Goal: Complete application form: Complete application form

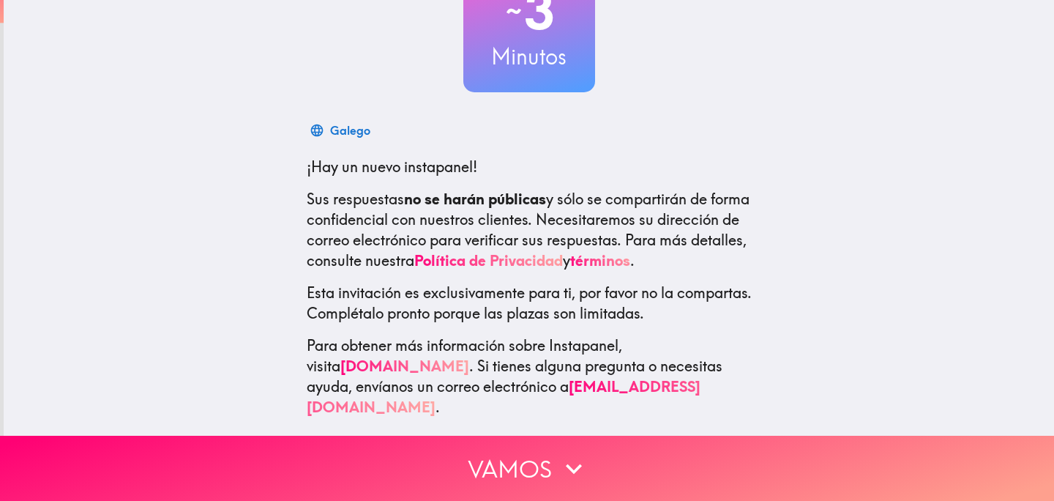
scroll to position [118, 0]
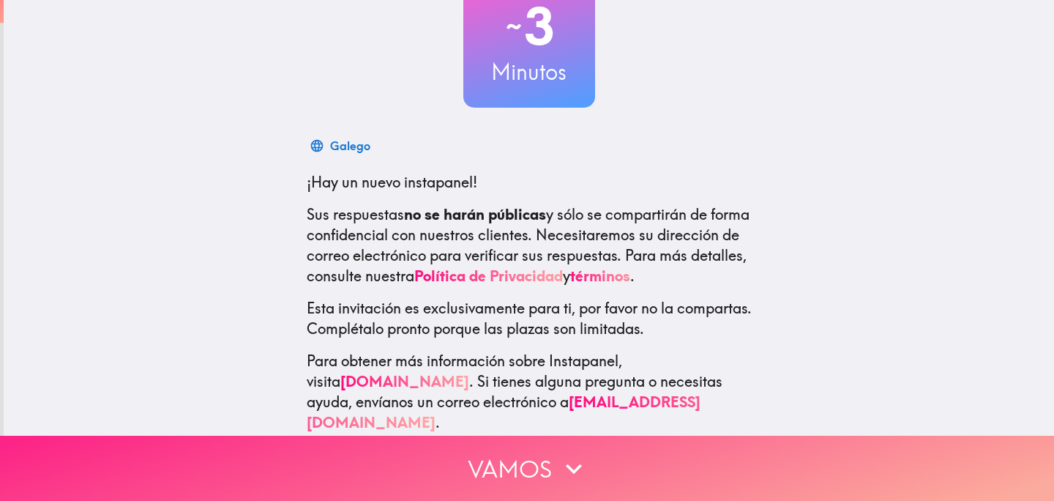
click at [591, 457] on button "Vamos" at bounding box center [527, 468] width 1054 height 65
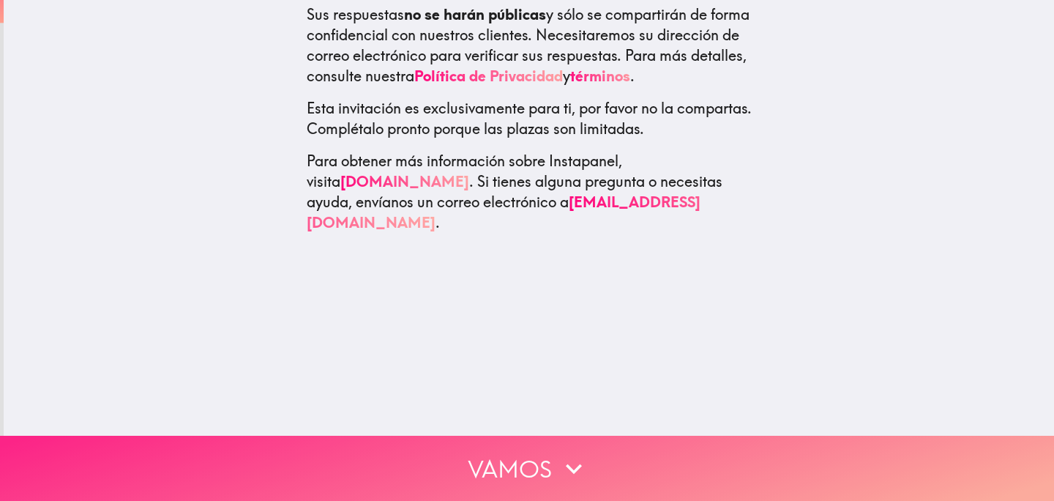
scroll to position [0, 0]
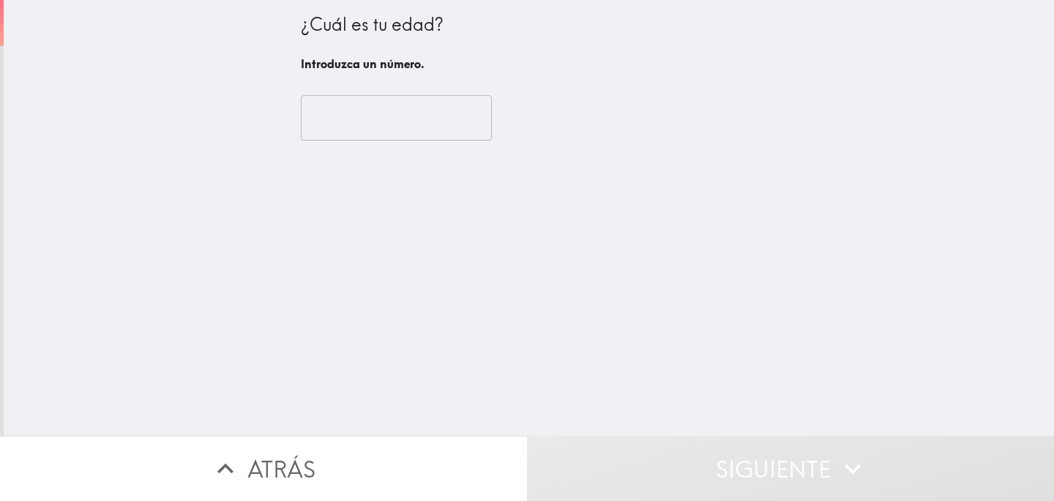
click at [345, 129] on input "number" at bounding box center [396, 117] width 191 height 45
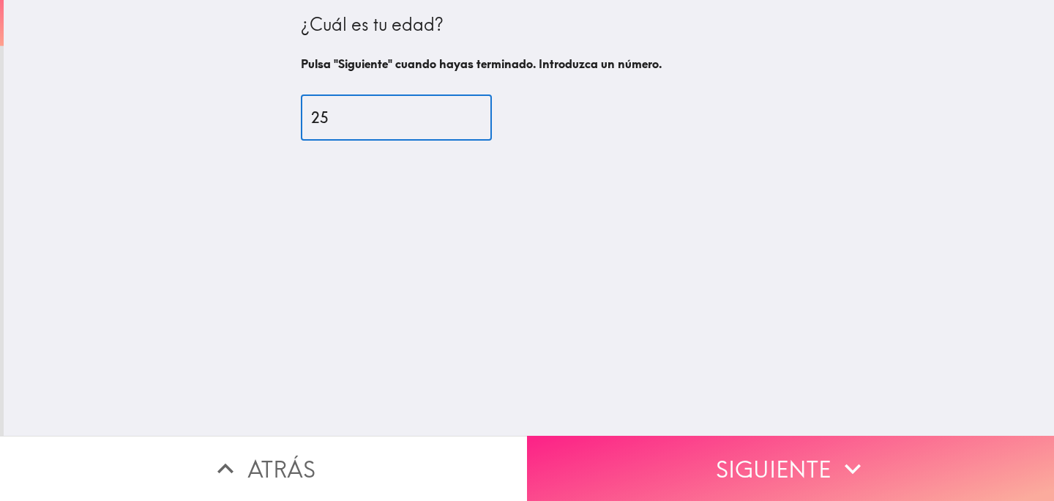
type input "25"
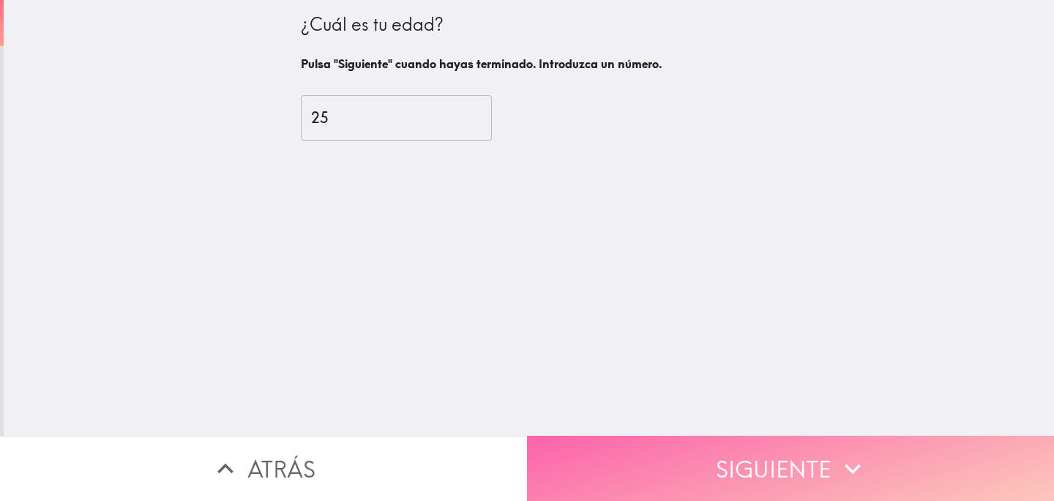
click at [778, 473] on button "Siguiente" at bounding box center [790, 468] width 527 height 65
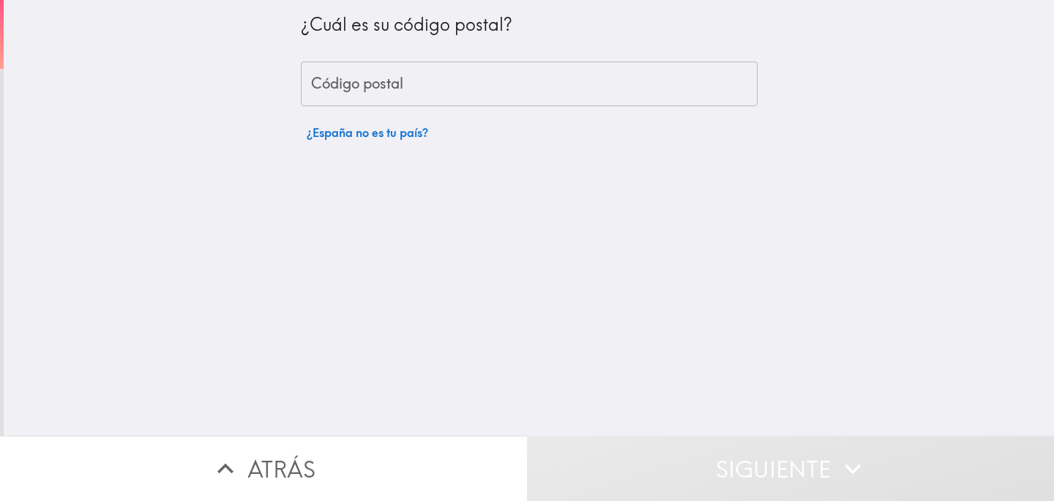
click at [509, 108] on div "¿Cuál es su código postal? Código postal Código postal ¿España no es tu país?" at bounding box center [529, 73] width 457 height 147
click at [509, 104] on input "Código postal" at bounding box center [529, 83] width 457 height 45
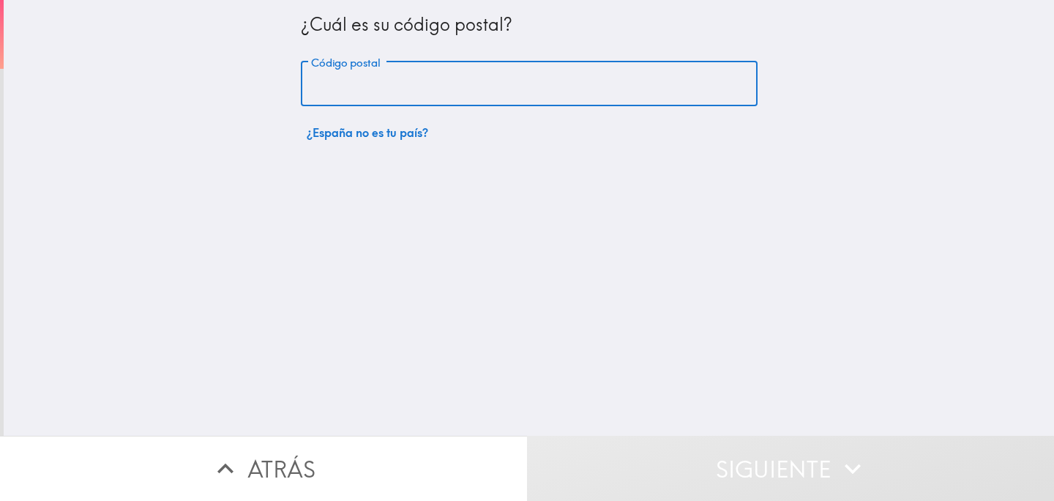
type input "'"
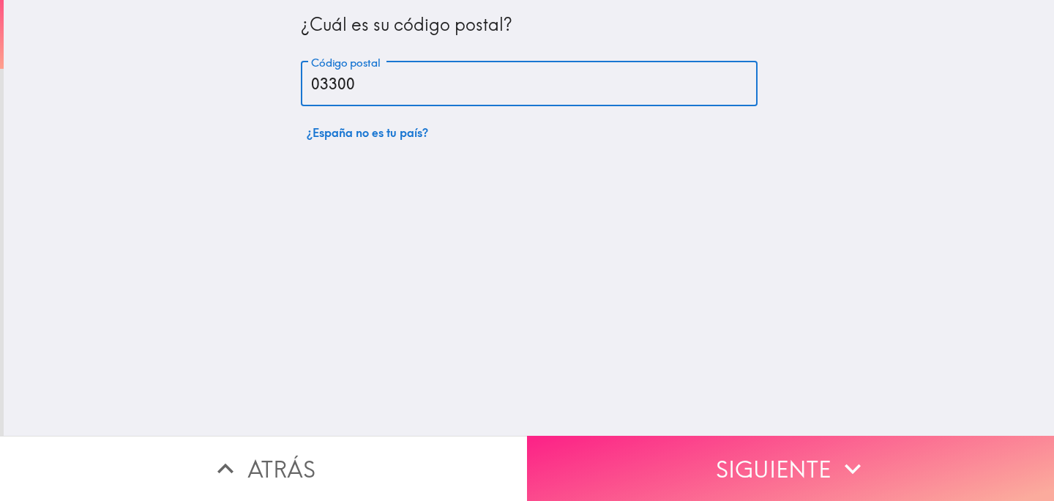
type input "03300"
click at [791, 457] on button "Siguiente" at bounding box center [790, 468] width 527 height 65
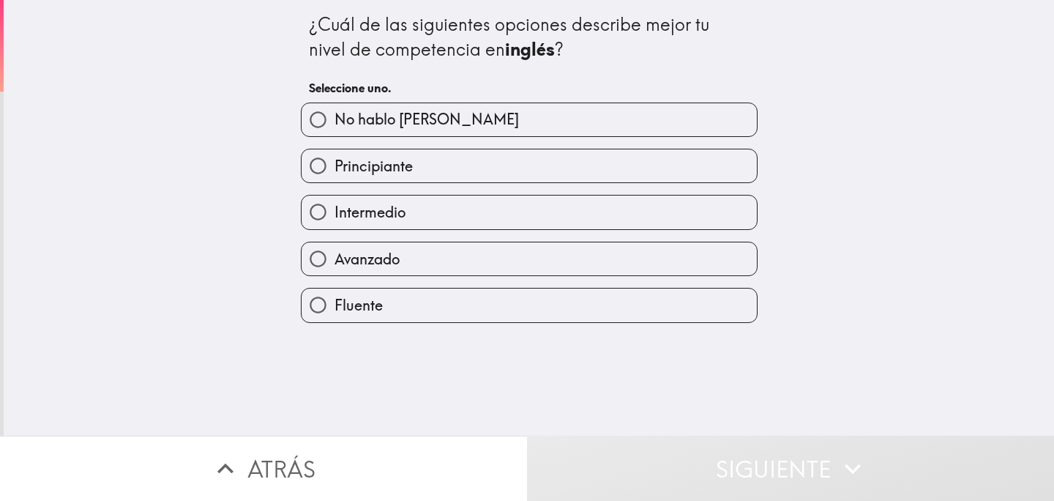
click at [442, 212] on label "Intermedio" at bounding box center [529, 211] width 455 height 33
click at [335, 212] on input "Intermedio" at bounding box center [318, 211] width 33 height 33
radio input "true"
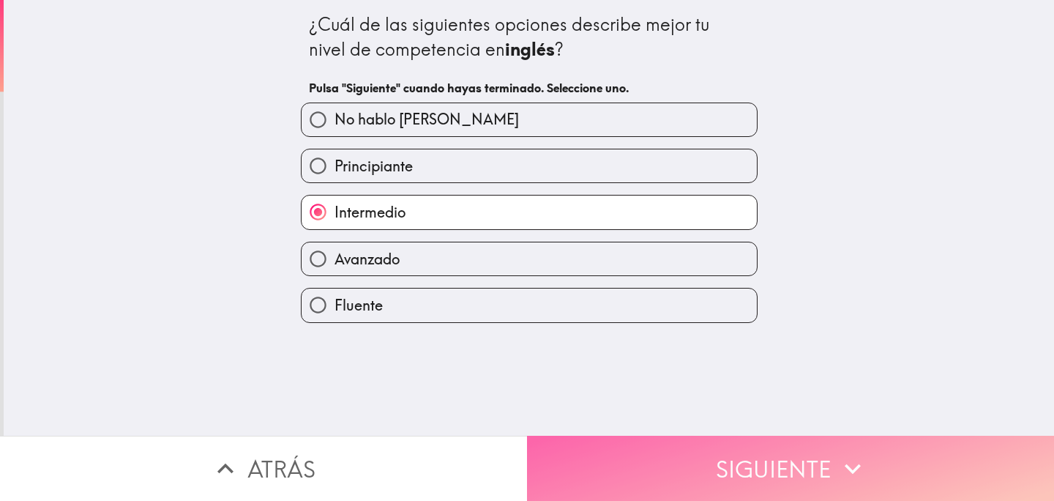
click at [695, 457] on button "Siguiente" at bounding box center [790, 468] width 527 height 65
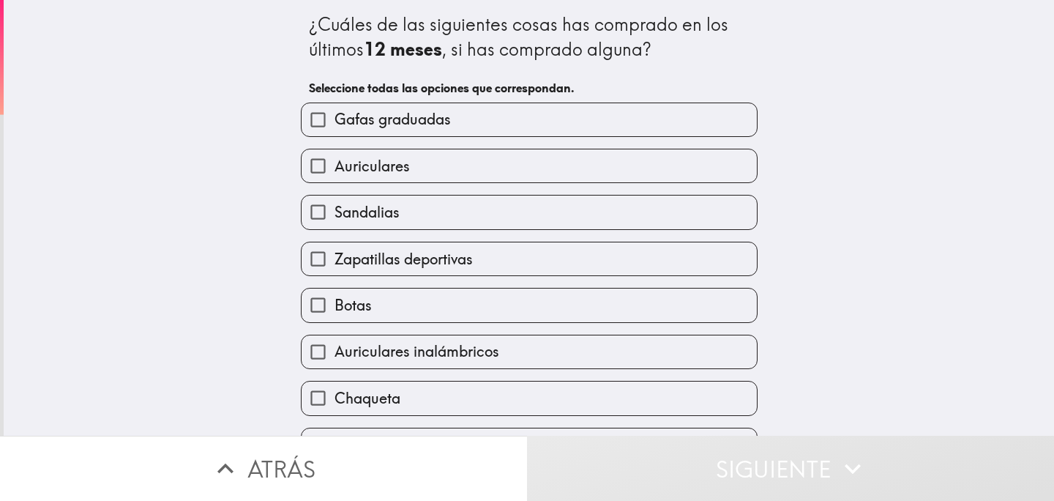
click at [279, 466] on button "Atrás" at bounding box center [263, 468] width 527 height 65
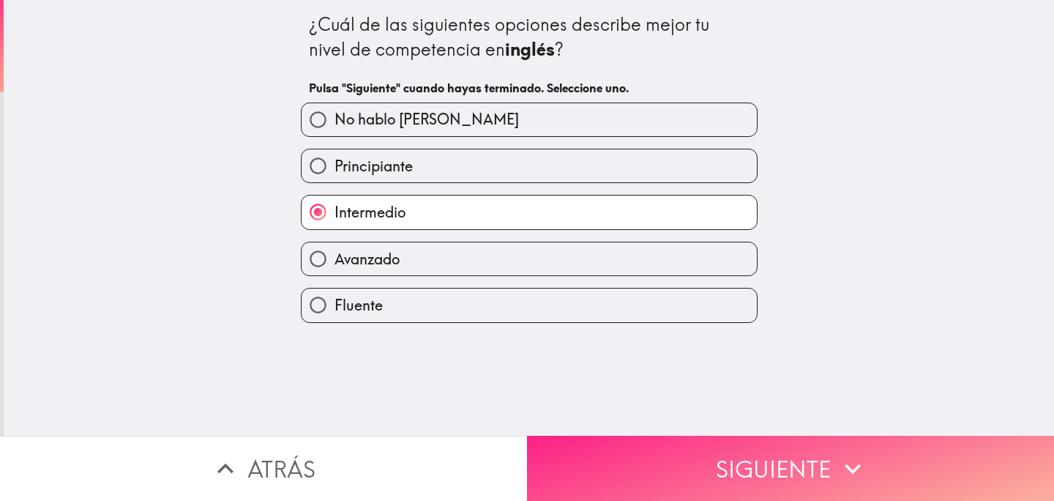
click at [638, 454] on button "Siguiente" at bounding box center [790, 468] width 527 height 65
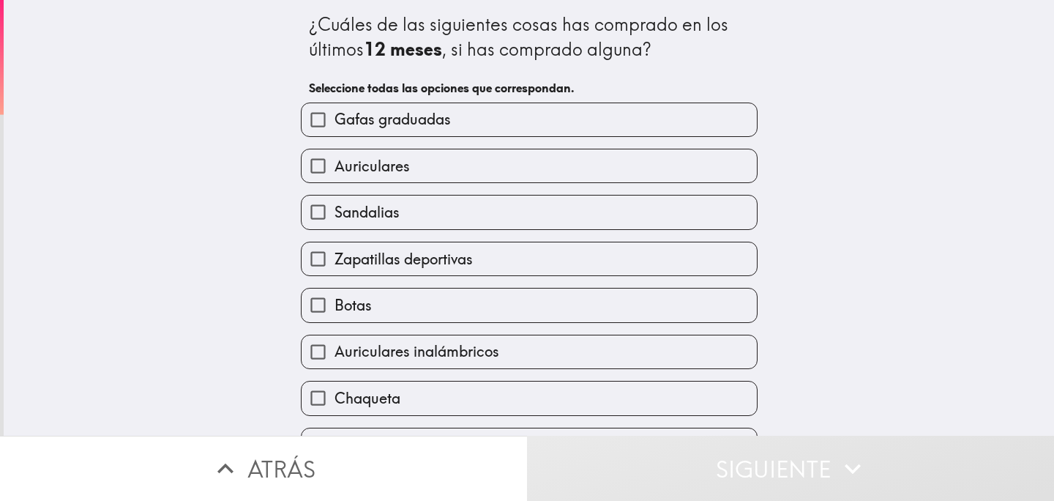
click at [425, 130] on span "Gafas graduadas" at bounding box center [393, 119] width 116 height 20
click at [335, 130] on input "Gafas graduadas" at bounding box center [318, 119] width 33 height 33
checkbox input "true"
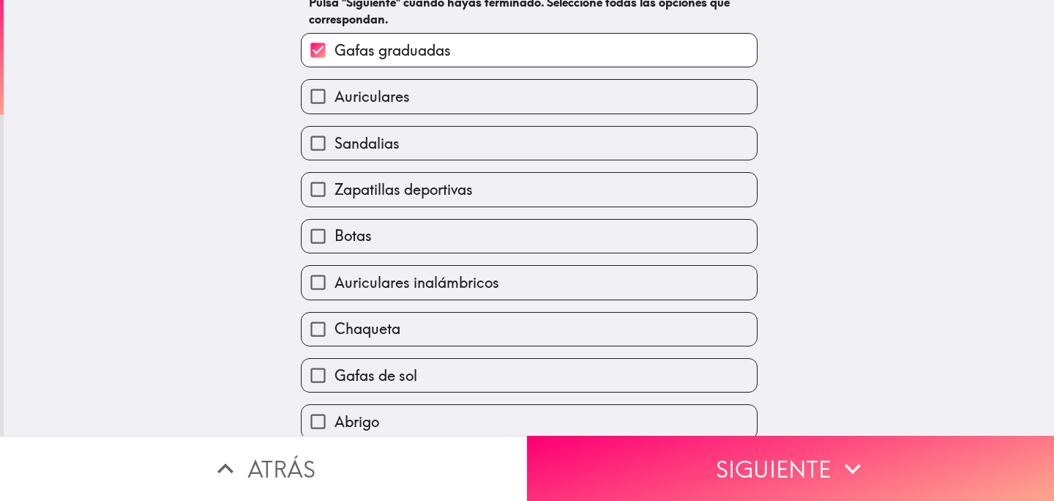
click at [424, 193] on span "Zapatillas deportivas" at bounding box center [404, 189] width 138 height 20
click at [335, 193] on input "Zapatillas deportivas" at bounding box center [318, 189] width 33 height 33
checkbox input "true"
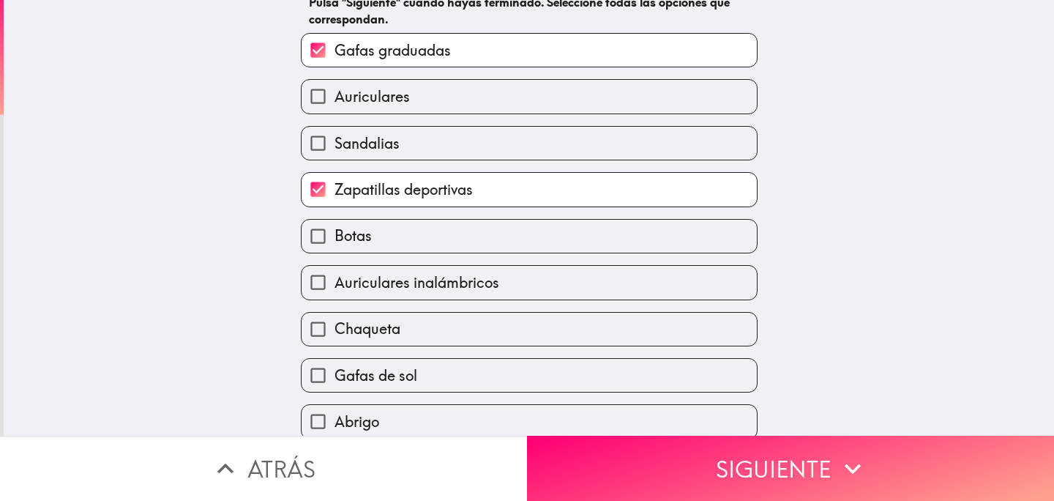
scroll to position [143, 0]
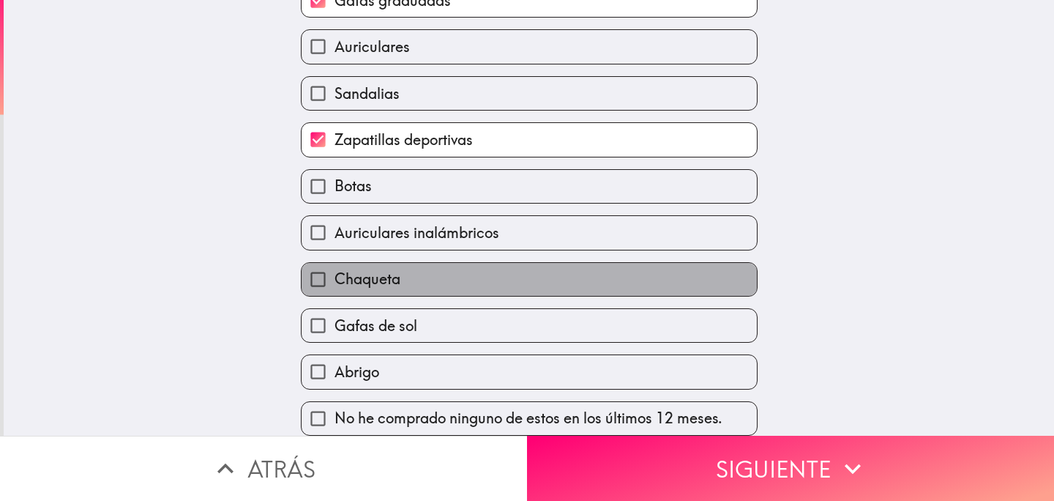
click at [451, 269] on label "Chaqueta" at bounding box center [529, 279] width 455 height 33
click at [335, 269] on input "Chaqueta" at bounding box center [318, 279] width 33 height 33
checkbox input "true"
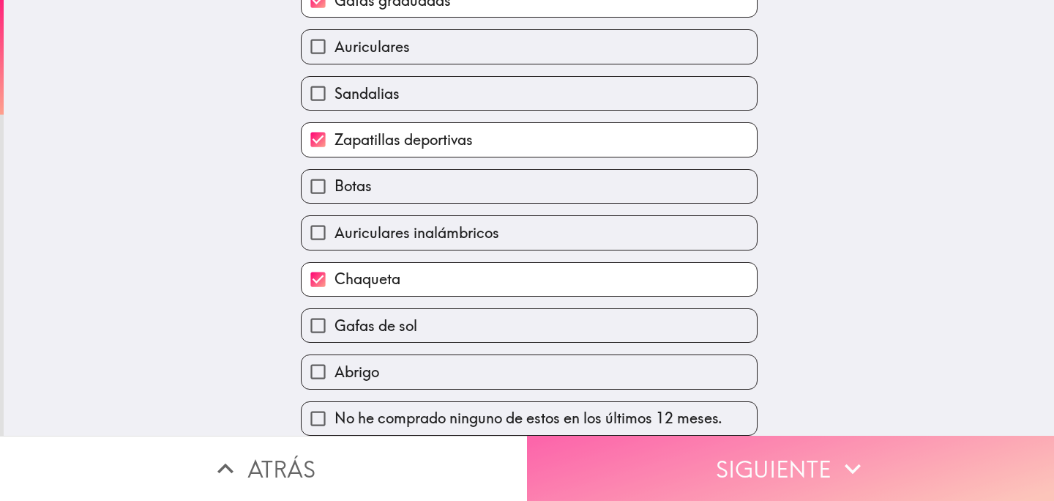
click at [605, 462] on button "Siguiente" at bounding box center [790, 468] width 527 height 65
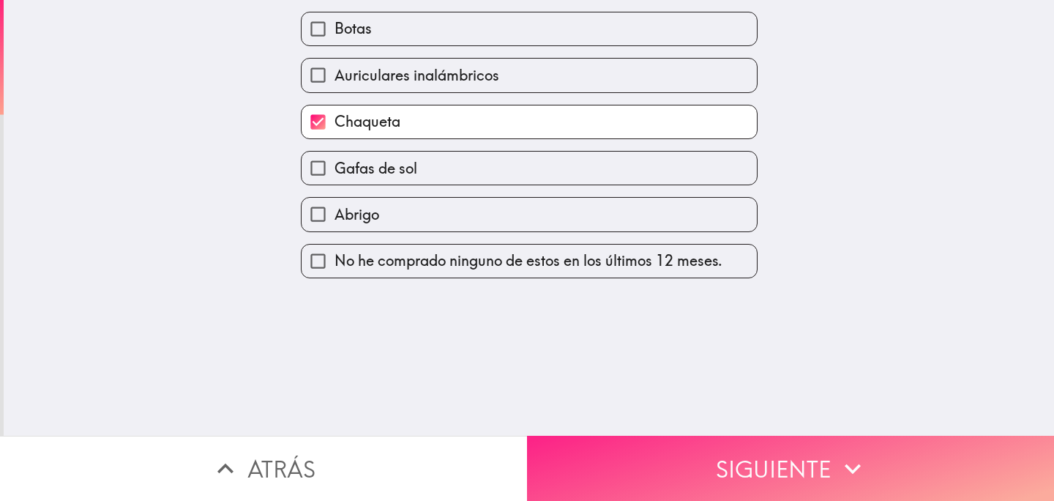
scroll to position [0, 0]
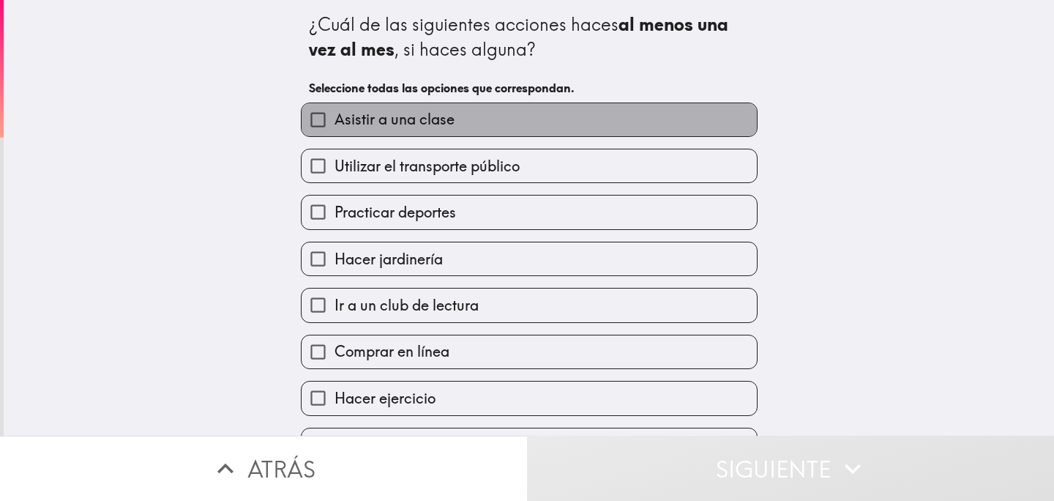
click at [525, 113] on label "Asistir a una clase" at bounding box center [529, 119] width 455 height 33
click at [335, 113] on input "Asistir a una clase" at bounding box center [318, 119] width 33 height 33
checkbox input "true"
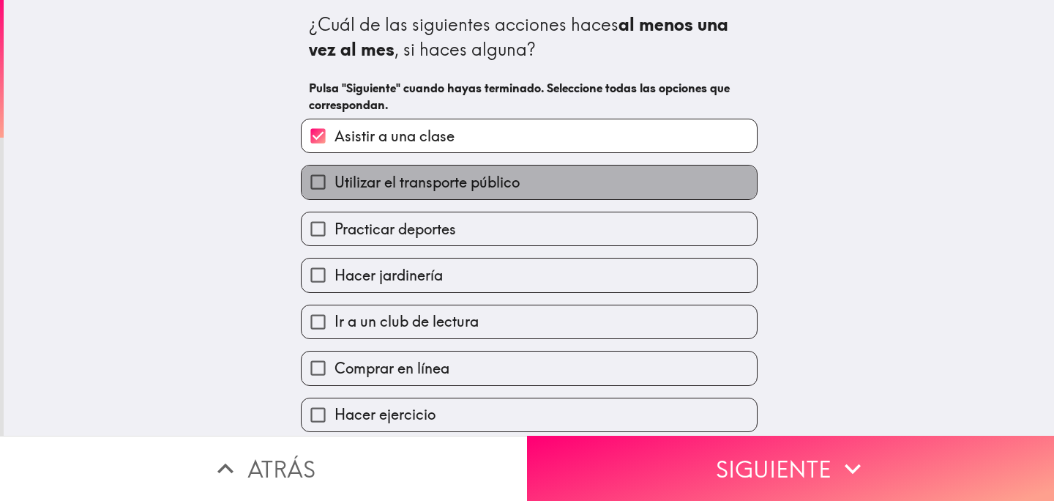
click at [545, 188] on label "Utilizar el transporte público" at bounding box center [529, 181] width 455 height 33
click at [335, 188] on input "Utilizar el transporte público" at bounding box center [318, 181] width 33 height 33
checkbox input "true"
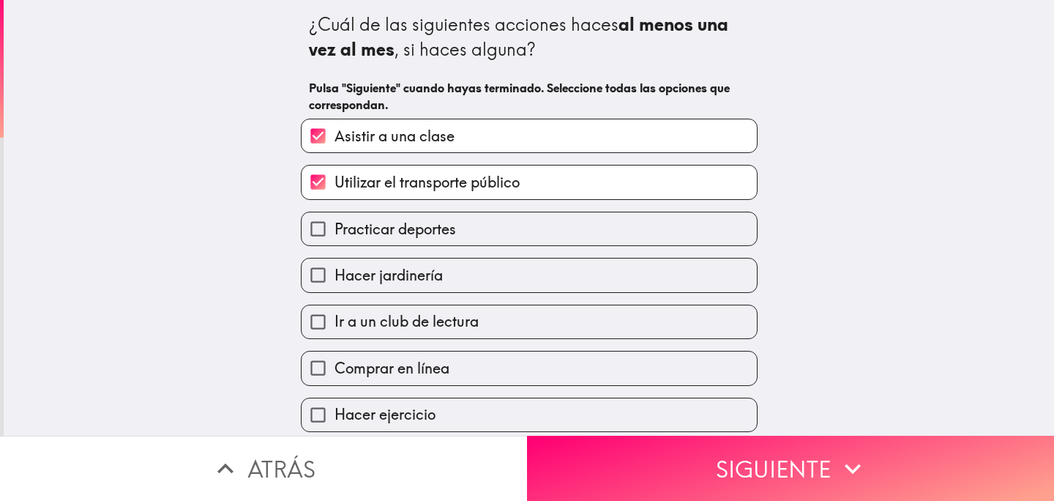
click at [539, 229] on label "Practicar deportes" at bounding box center [529, 228] width 455 height 33
click at [335, 229] on input "Practicar deportes" at bounding box center [318, 228] width 33 height 33
checkbox input "true"
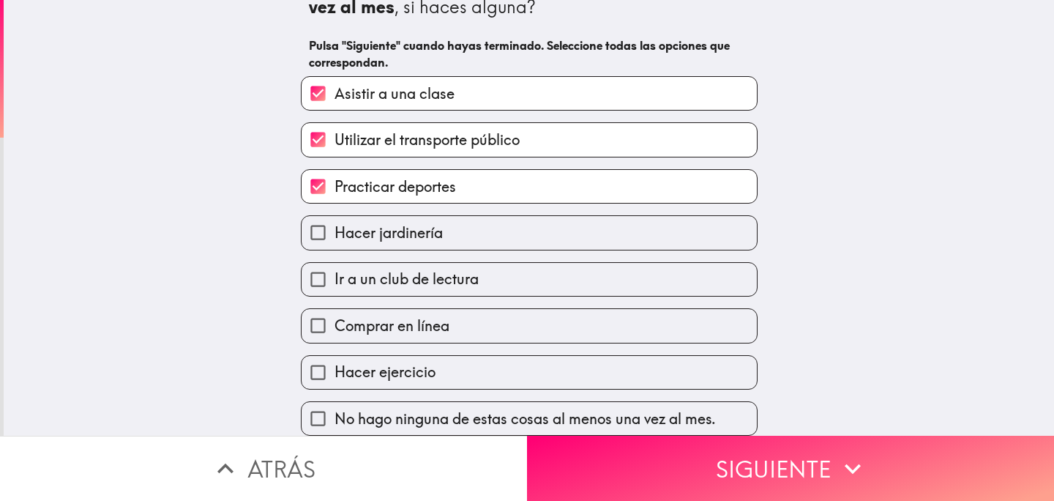
scroll to position [48, 0]
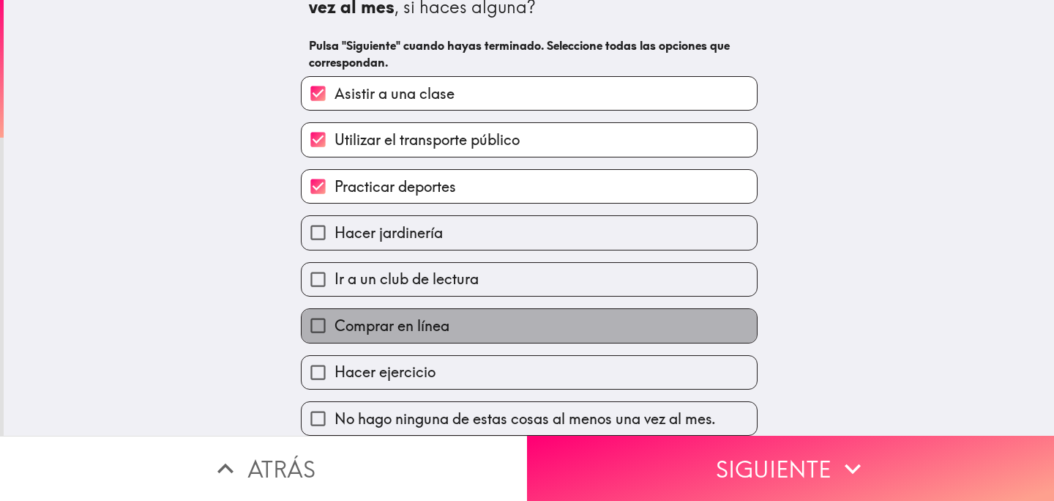
click at [533, 316] on label "Comprar en línea" at bounding box center [529, 325] width 455 height 33
click at [335, 316] on input "Comprar en línea" at bounding box center [318, 325] width 33 height 33
checkbox input "true"
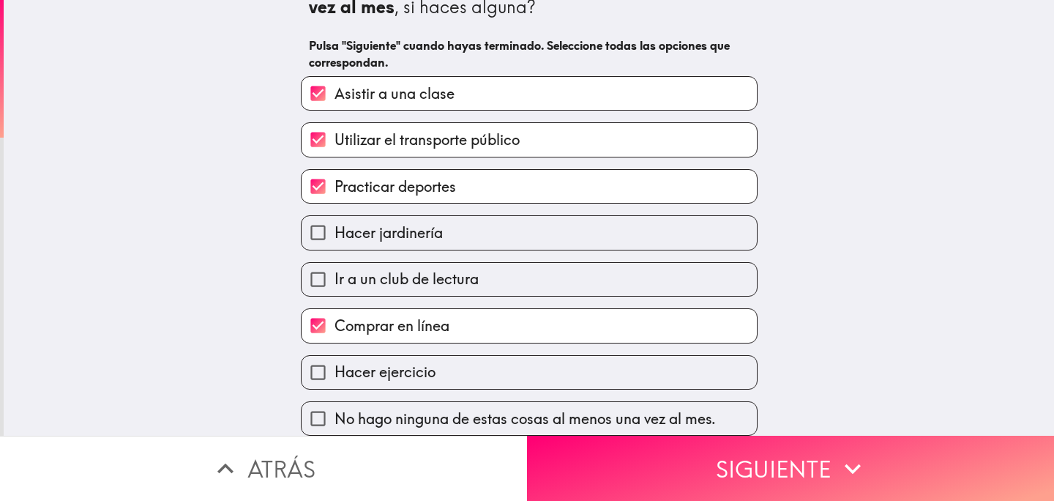
click at [523, 373] on label "Hacer ejercicio" at bounding box center [529, 372] width 455 height 33
click at [335, 373] on input "Hacer ejercicio" at bounding box center [318, 372] width 33 height 33
checkbox input "true"
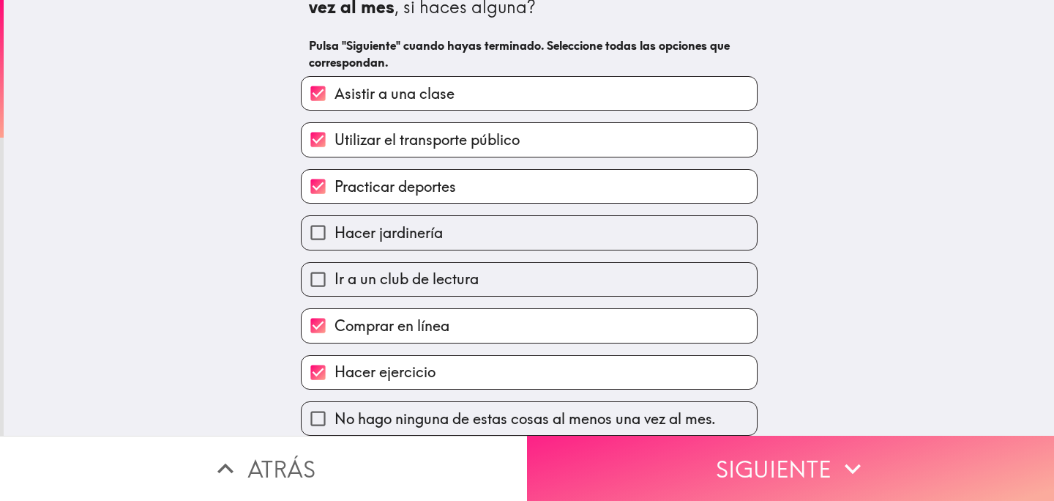
click at [632, 496] on button "Siguiente" at bounding box center [790, 468] width 527 height 65
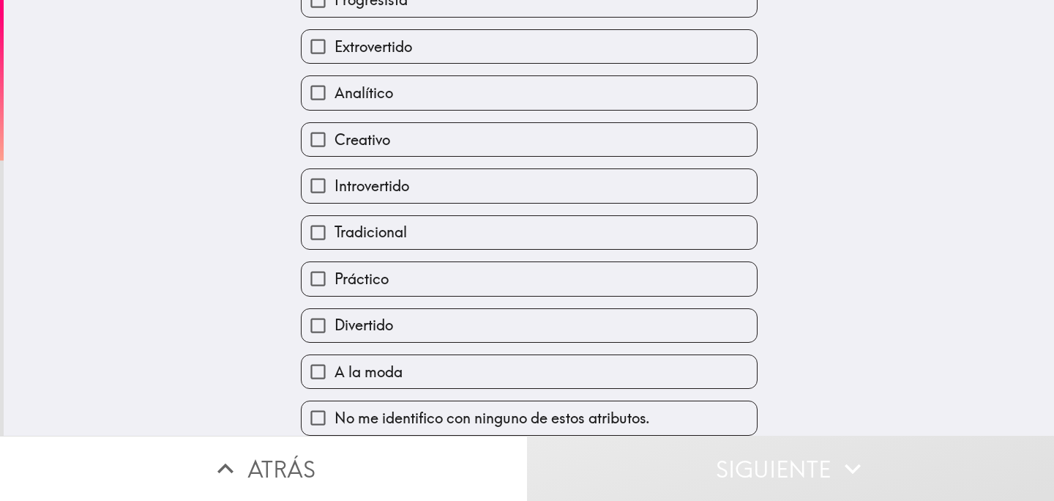
scroll to position [127, 0]
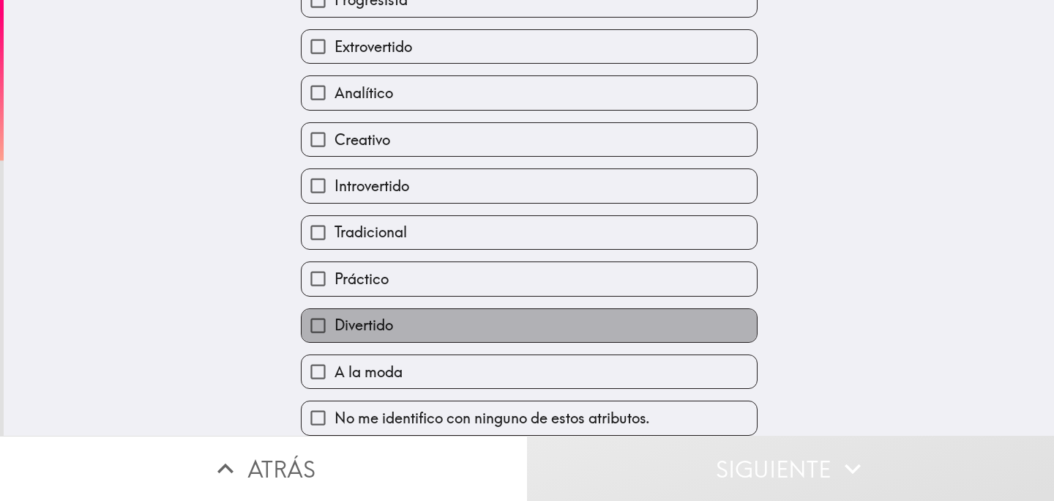
click at [529, 325] on label "Divertido" at bounding box center [529, 325] width 455 height 33
click at [335, 325] on input "Divertido" at bounding box center [318, 325] width 33 height 33
checkbox input "true"
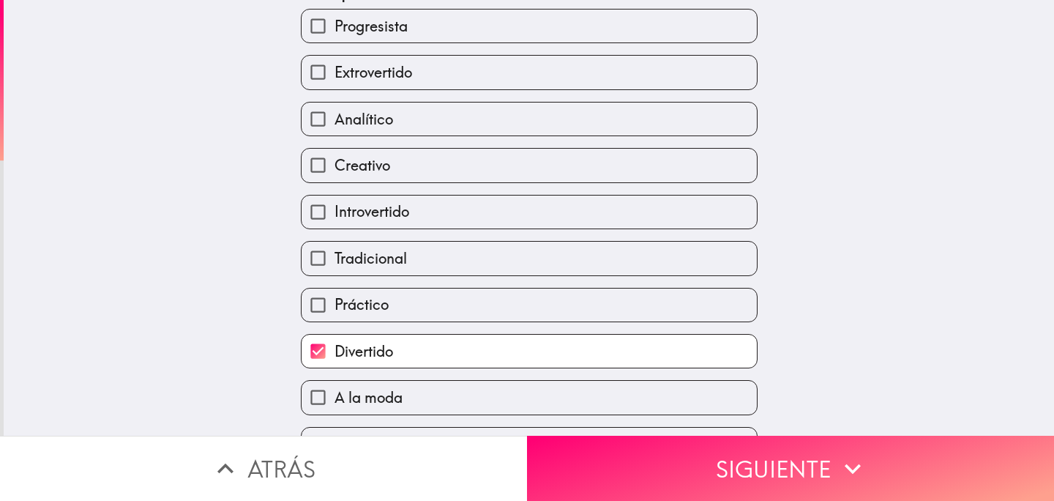
scroll to position [102, 0]
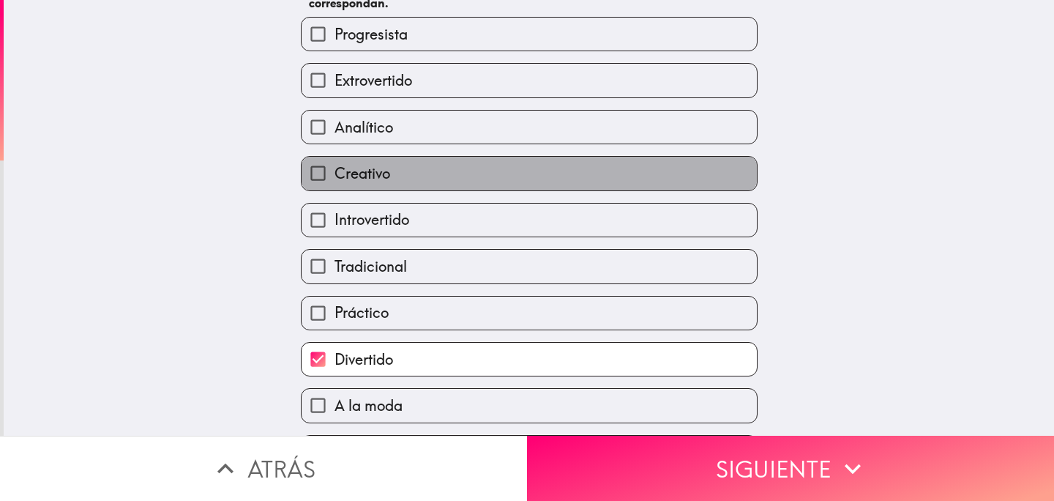
click at [526, 168] on label "Creativo" at bounding box center [529, 173] width 455 height 33
click at [335, 168] on input "Creativo" at bounding box center [318, 173] width 33 height 33
checkbox input "true"
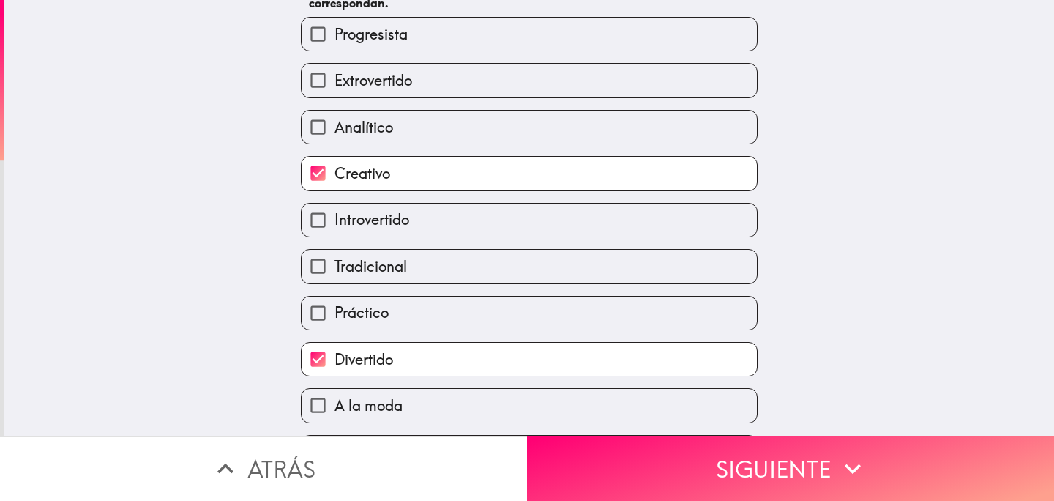
scroll to position [143, 0]
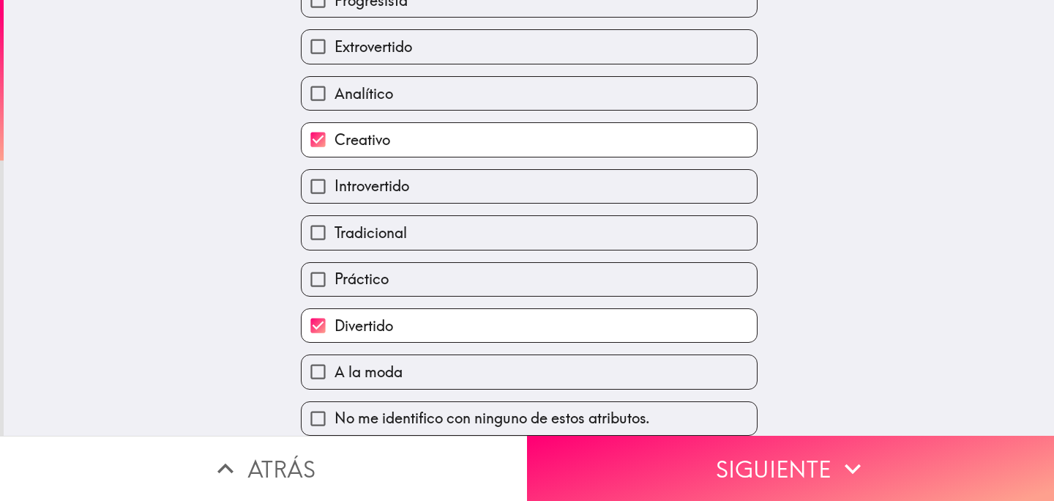
click at [523, 225] on label "Tradicional" at bounding box center [529, 232] width 455 height 33
click at [335, 225] on input "Tradicional" at bounding box center [318, 232] width 33 height 33
checkbox input "true"
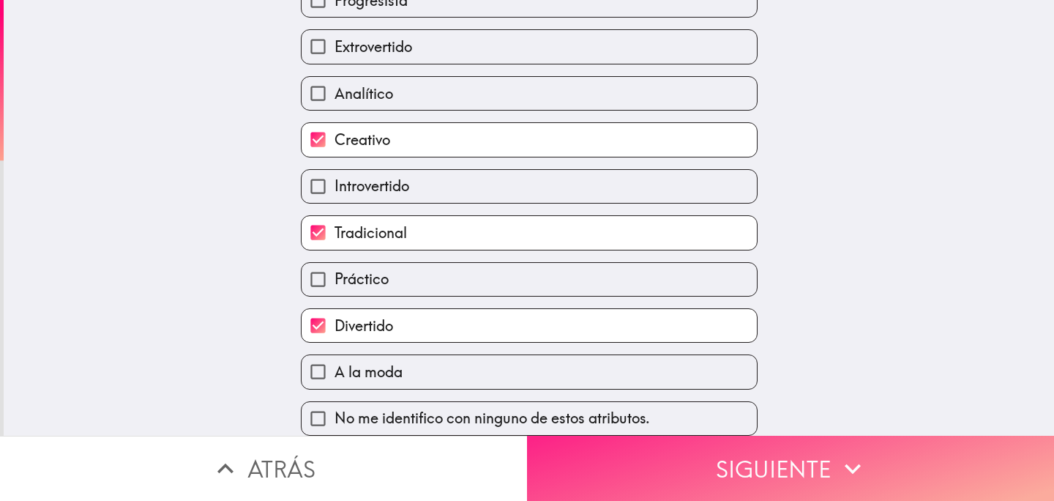
click at [657, 493] on button "Siguiente" at bounding box center [790, 468] width 527 height 65
